Goal: Information Seeking & Learning: Learn about a topic

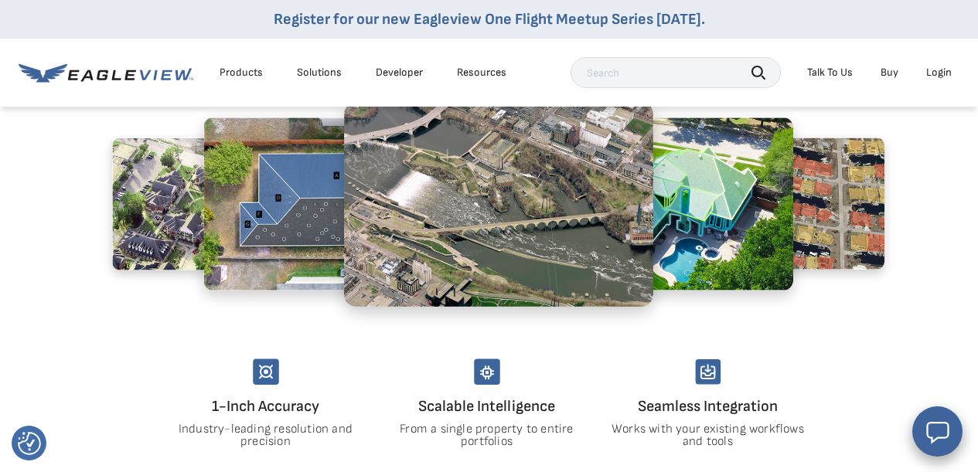
scroll to position [663, 2]
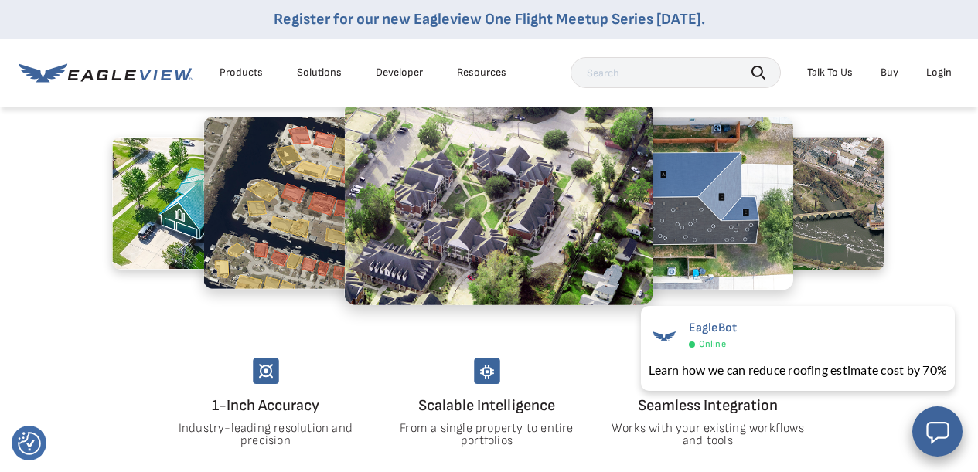
click at [593, 68] on input "text" at bounding box center [675, 72] width 210 height 31
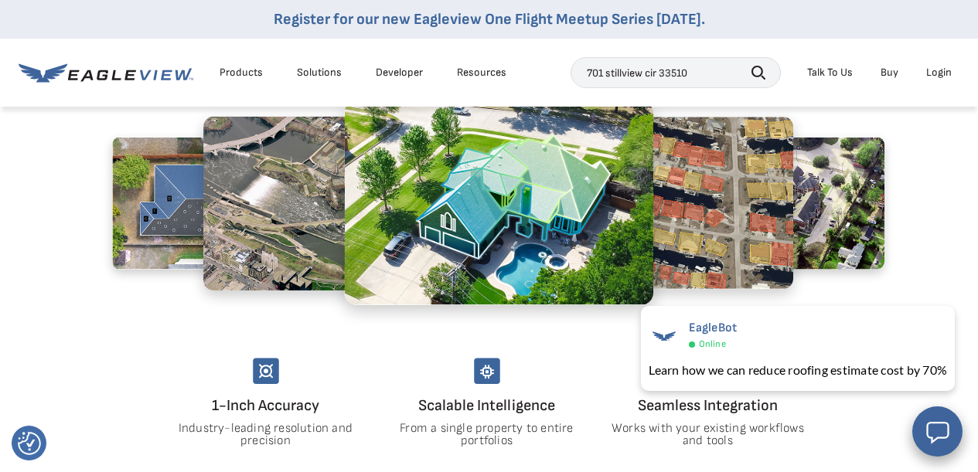
type input "701 stillview cir 33510"
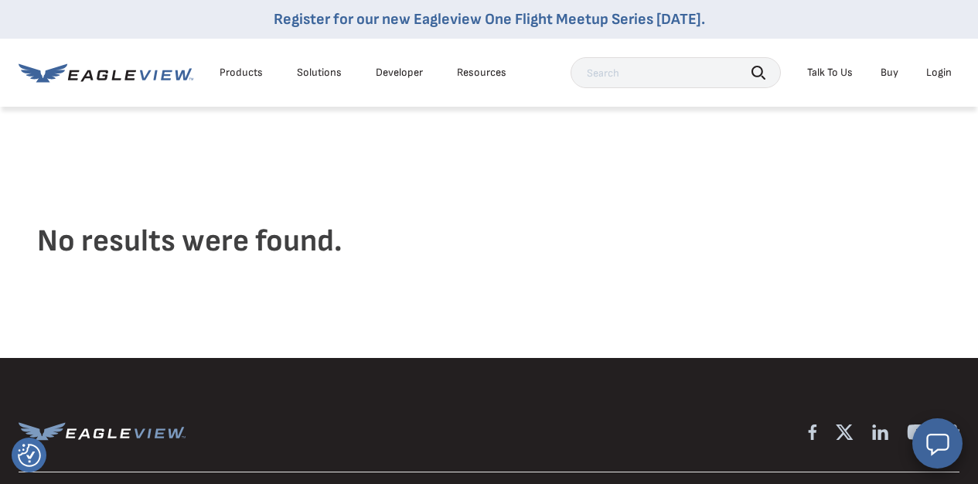
click at [245, 79] on div "Products" at bounding box center [240, 73] width 43 height 14
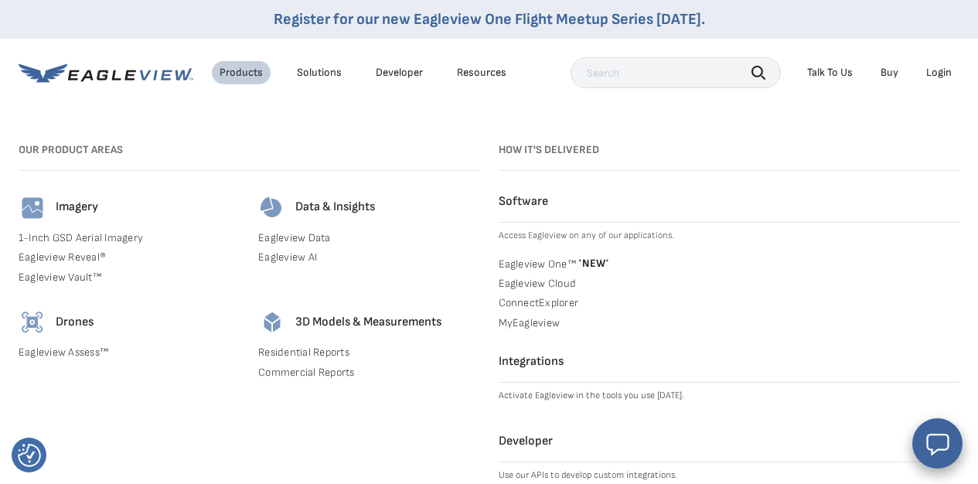
click at [383, 66] on link "Developer" at bounding box center [399, 73] width 47 height 14
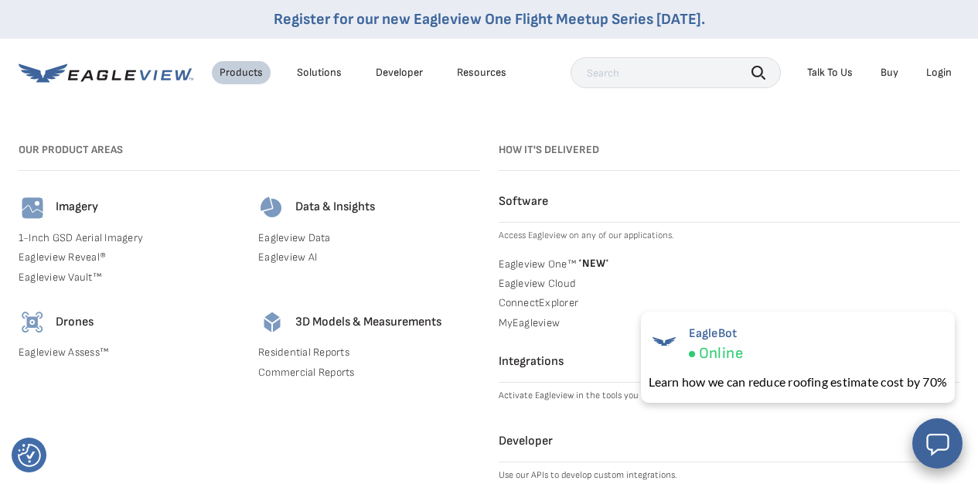
click at [82, 212] on h4 "Imagery" at bounding box center [77, 207] width 43 height 16
click at [29, 211] on img at bounding box center [33, 208] width 28 height 28
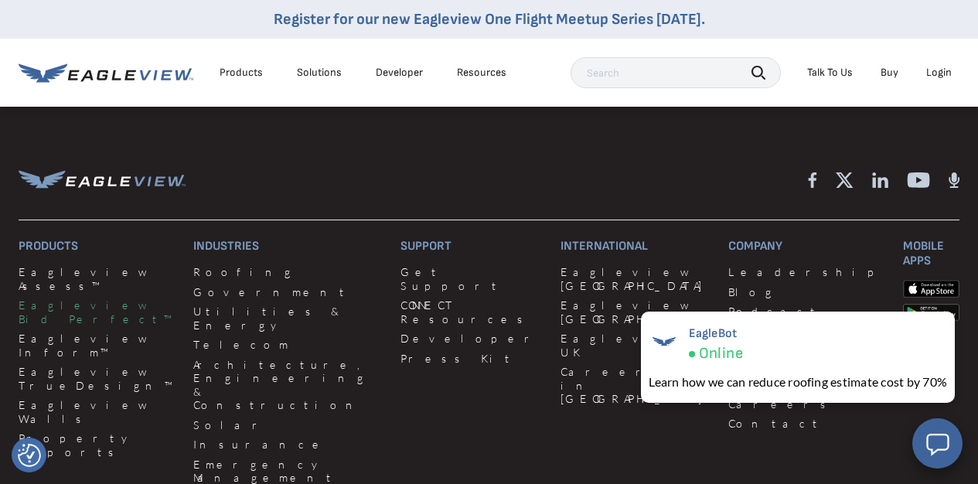
click at [63, 298] on link "Eagleview Bid Perfect™" at bounding box center [97, 311] width 156 height 27
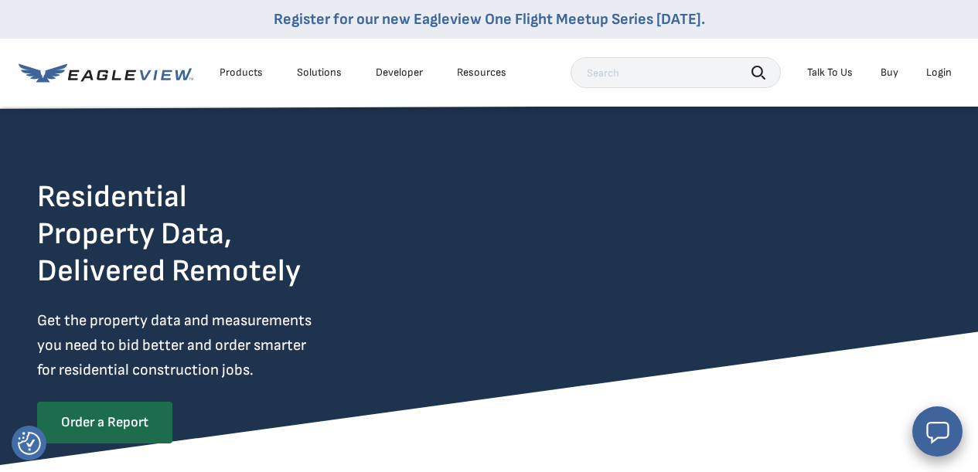
scroll to position [0, 6]
